Goal: Check status: Check status

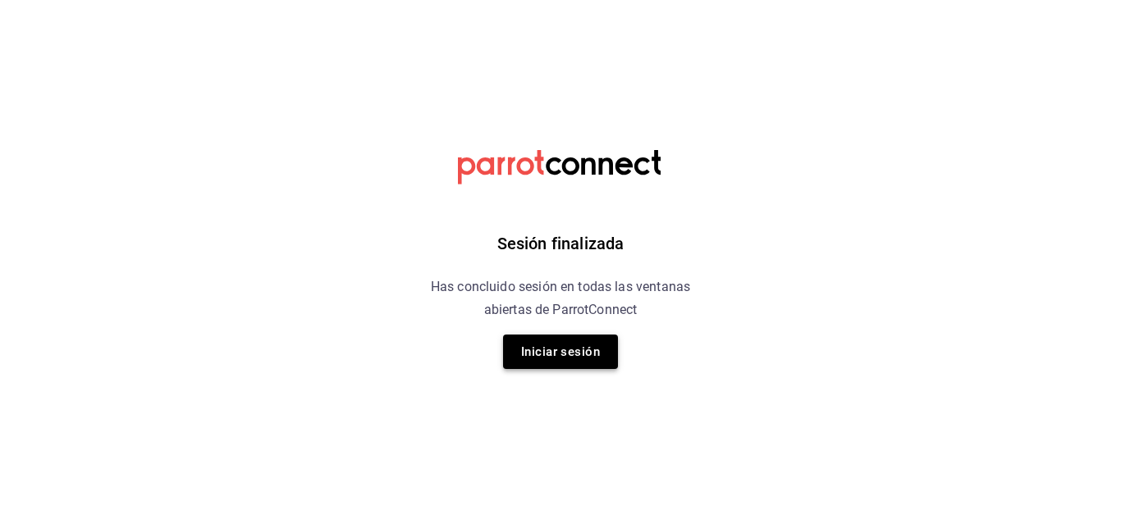
click at [568, 345] on button "Iniciar sesión" at bounding box center [560, 352] width 115 height 34
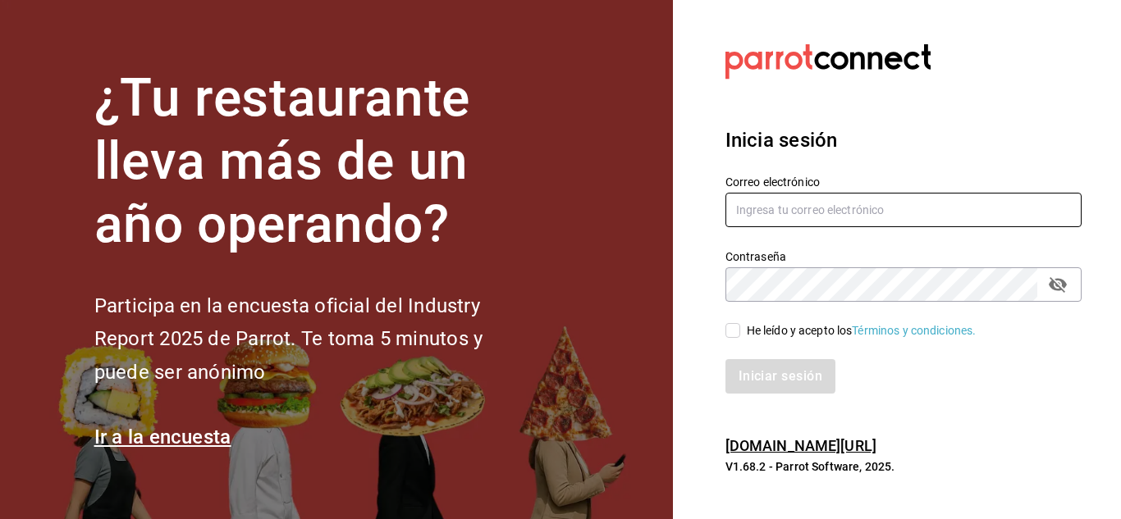
type input "gerencia@dominioncondesa.com"
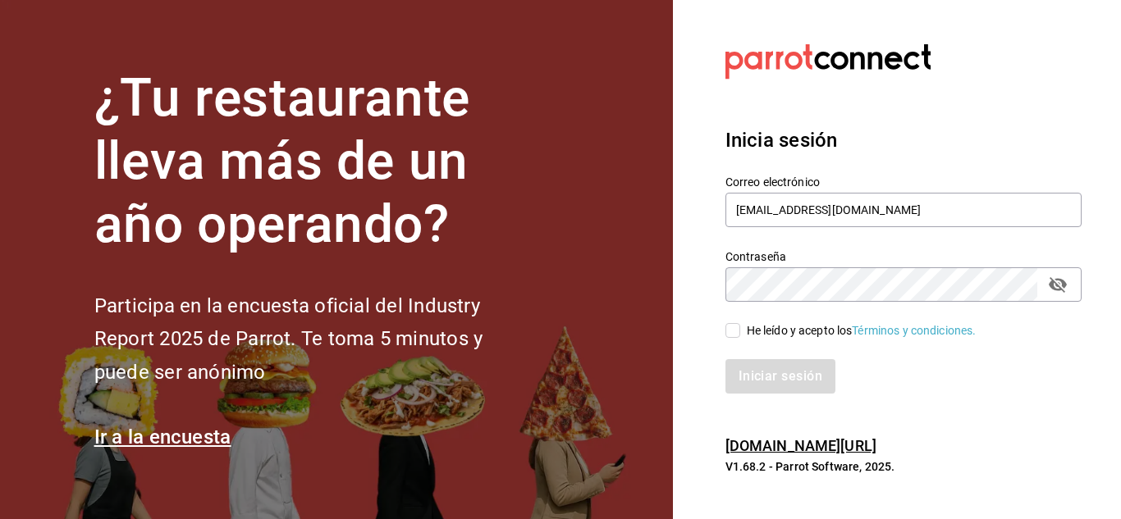
click at [736, 340] on div "Iniciar sesión" at bounding box center [893, 367] width 376 height 54
click at [735, 336] on input "He leído y acepto los Términos y condiciones." at bounding box center [732, 330] width 15 height 15
checkbox input "true"
click at [748, 363] on button "Iniciar sesión" at bounding box center [781, 376] width 112 height 34
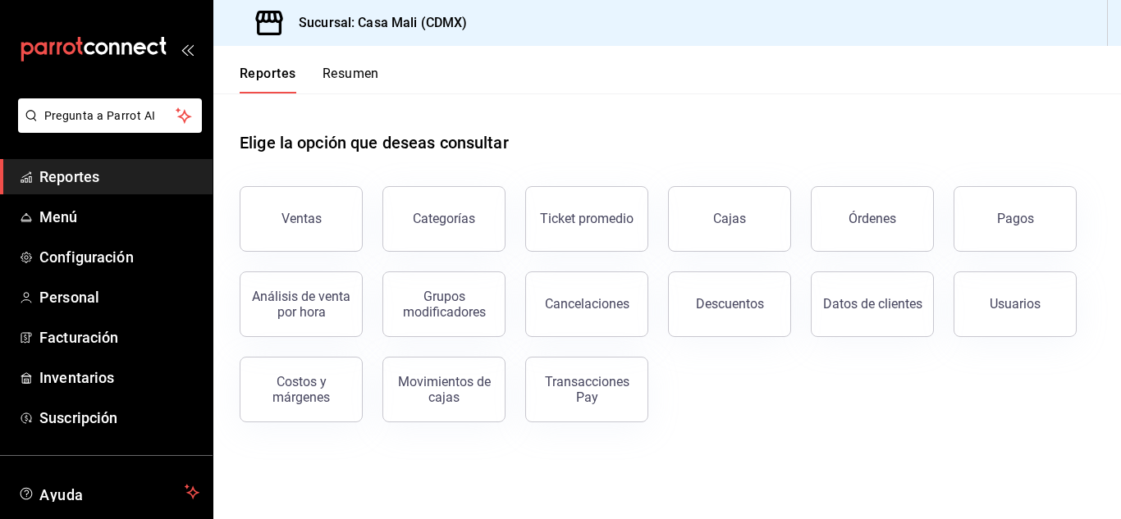
click at [586, 410] on button "Transacciones Pay" at bounding box center [586, 390] width 123 height 66
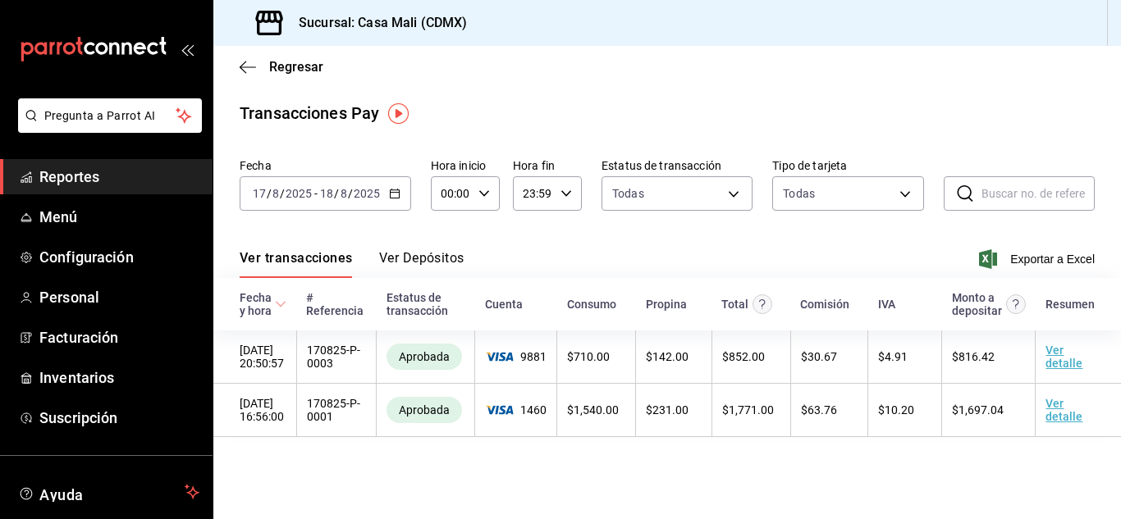
click at [413, 260] on button "Ver Depósitos" at bounding box center [421, 264] width 85 height 28
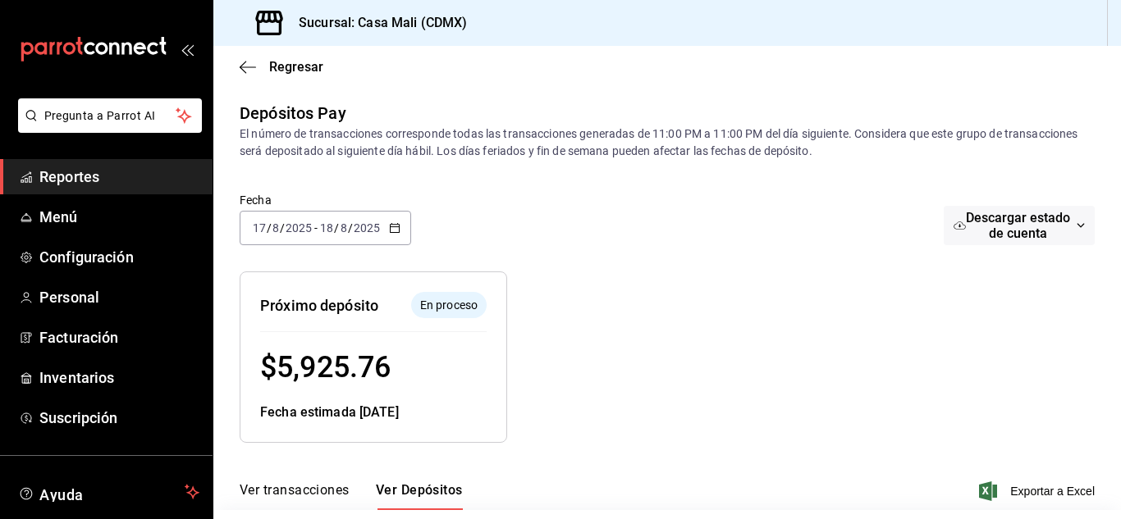
click at [396, 231] on icon "button" at bounding box center [394, 227] width 11 height 11
click at [298, 491] on button "Ver transacciones" at bounding box center [295, 496] width 110 height 28
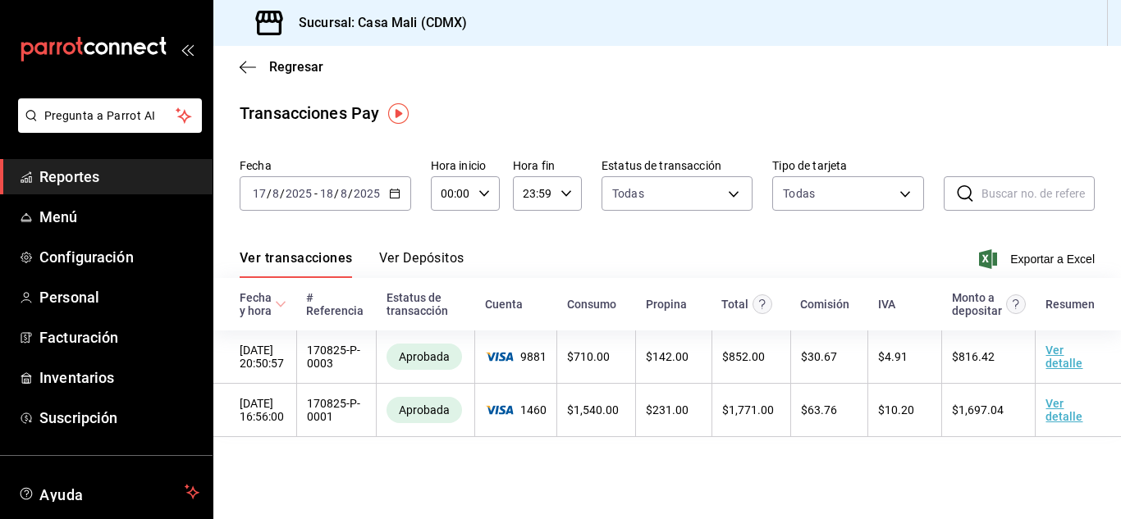
click at [394, 199] on div "2025-08-17 17 / 8 / 2025 - 2025-08-18 18 / 8 / 2025" at bounding box center [325, 193] width 171 height 34
click at [396, 192] on icon "button" at bounding box center [394, 193] width 11 height 11
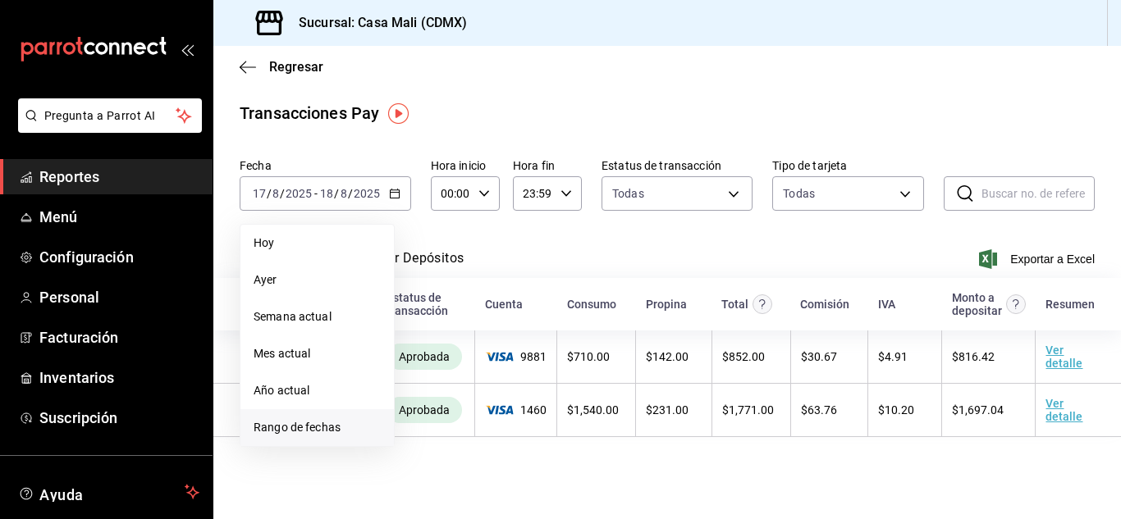
click at [288, 429] on span "Rango de fechas" at bounding box center [316, 427] width 127 height 17
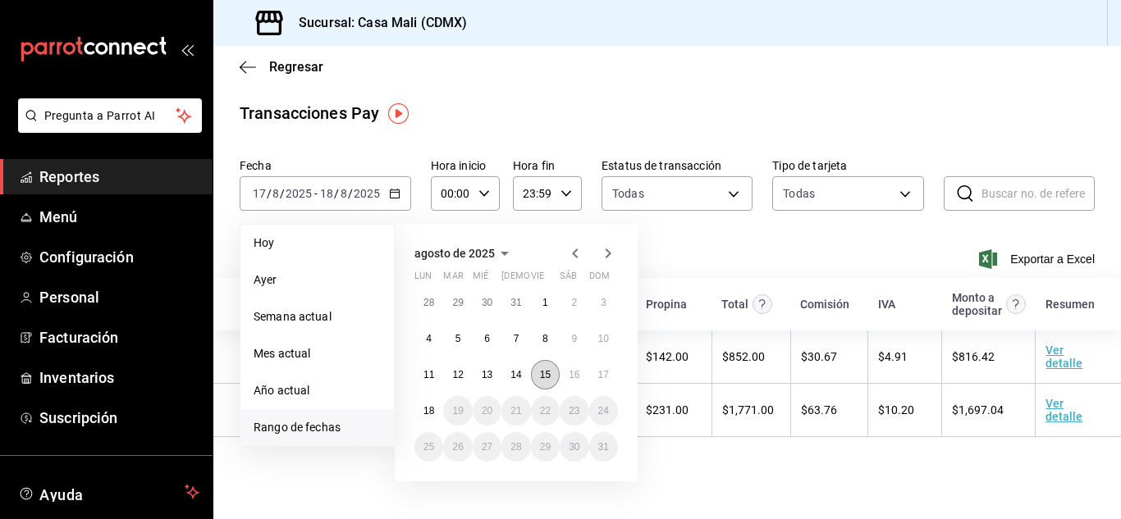
click at [540, 377] on abbr "15" at bounding box center [545, 374] width 11 height 11
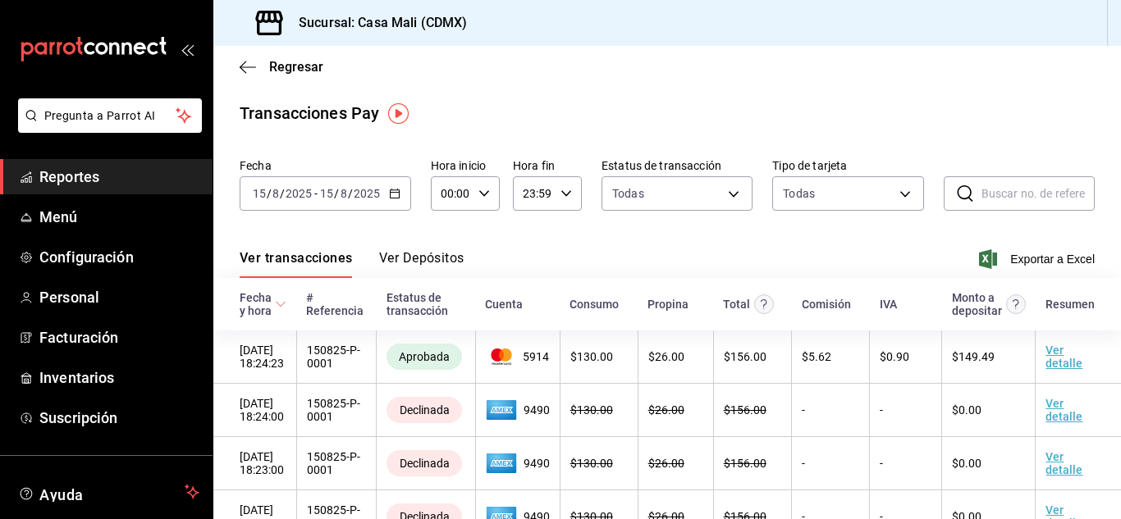
click at [436, 257] on button "Ver Depósitos" at bounding box center [421, 264] width 85 height 28
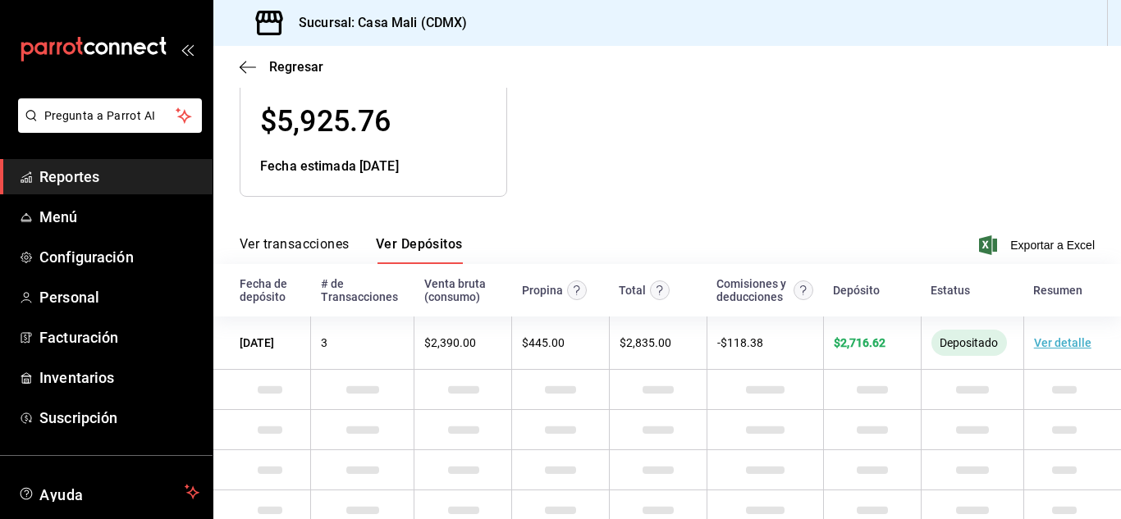
scroll to position [125, 0]
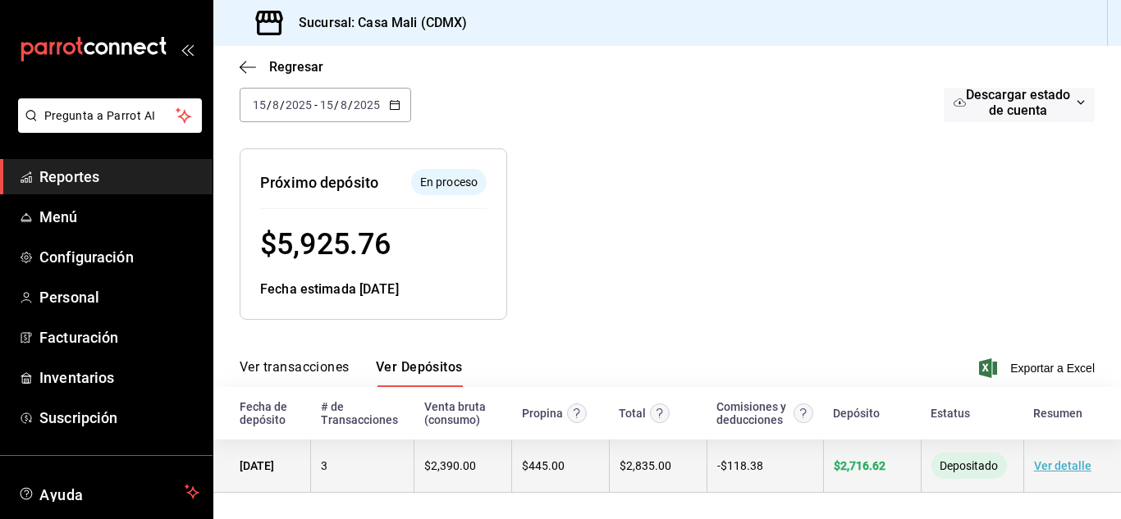
click at [858, 467] on span "$ 2,716.62" at bounding box center [859, 465] width 52 height 13
